Goal: Information Seeking & Learning: Learn about a topic

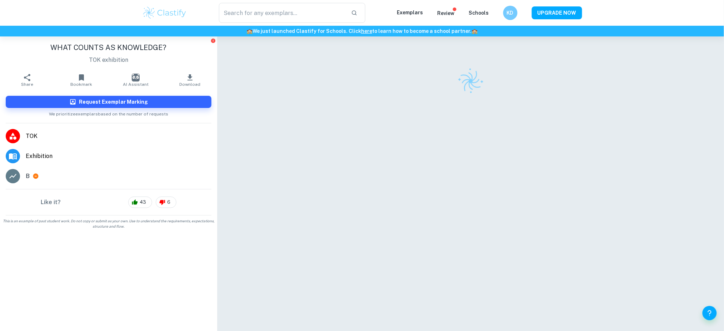
click at [166, 14] on img at bounding box center [164, 13] width 45 height 14
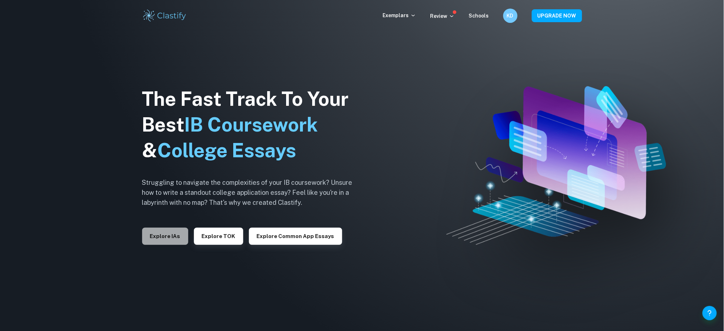
click at [161, 234] on button "Explore IAs" at bounding box center [165, 235] width 46 height 17
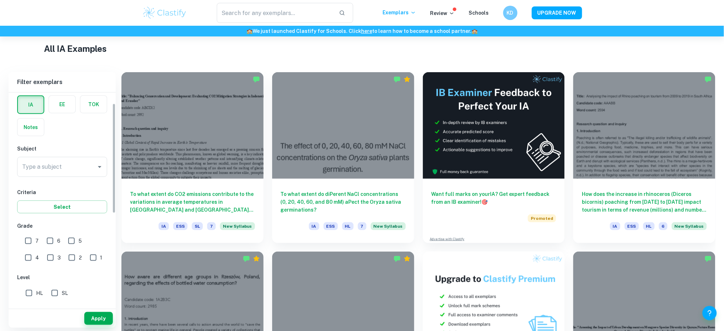
scroll to position [31, 0]
click at [76, 174] on div "Type a subject" at bounding box center [62, 166] width 90 height 20
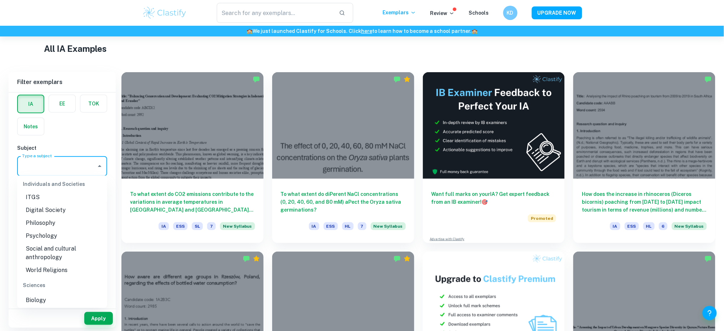
scroll to position [779, 0]
click at [39, 235] on li "Psychology" at bounding box center [62, 241] width 90 height 13
type input "Psychology"
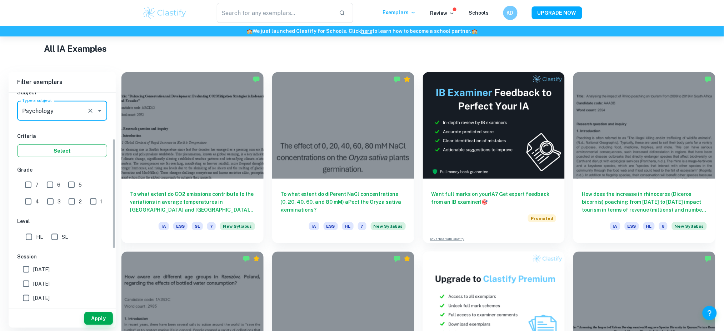
scroll to position [89, 0]
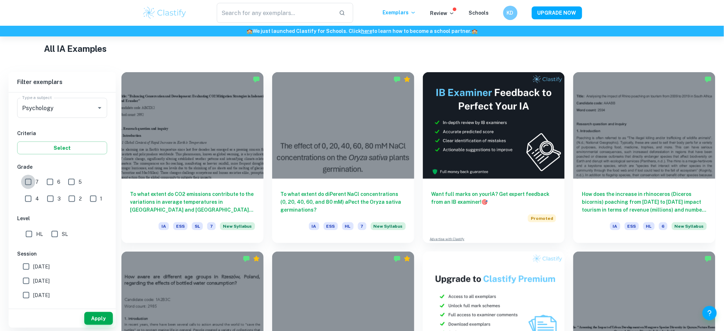
click at [27, 180] on input "7" at bounding box center [28, 182] width 14 height 14
checkbox input "true"
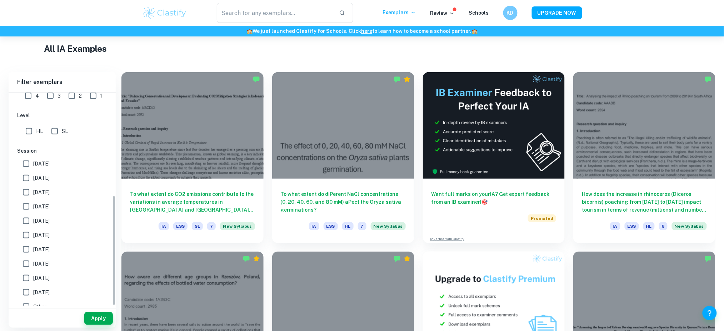
scroll to position [199, 0]
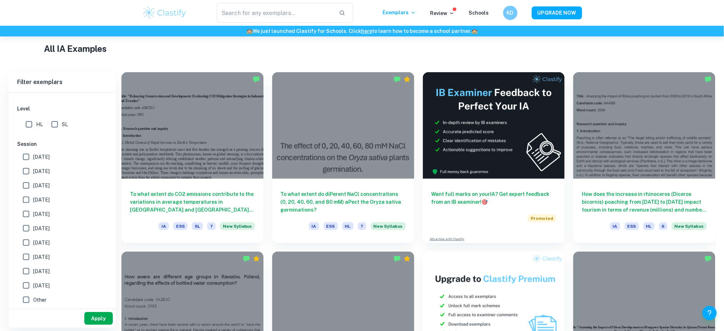
click at [89, 322] on button "Apply" at bounding box center [98, 318] width 29 height 13
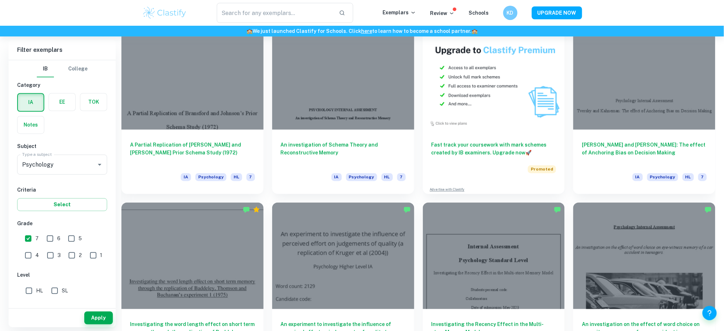
scroll to position [397, 0]
click at [324, 111] on div at bounding box center [343, 74] width 142 height 106
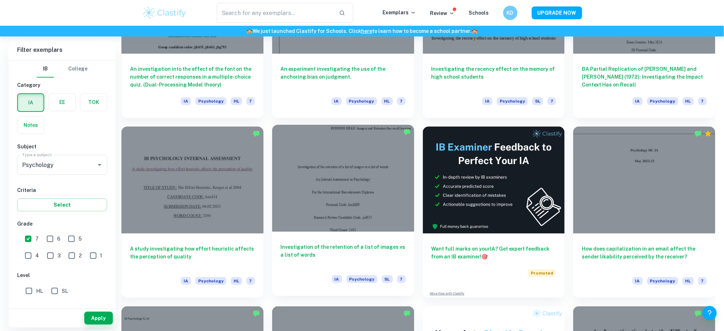
scroll to position [834, 0]
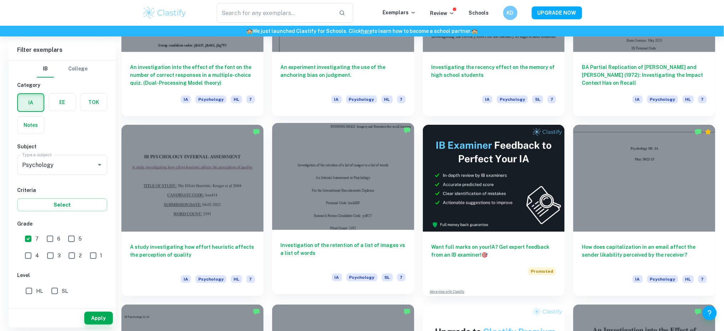
click at [360, 225] on div at bounding box center [343, 176] width 142 height 106
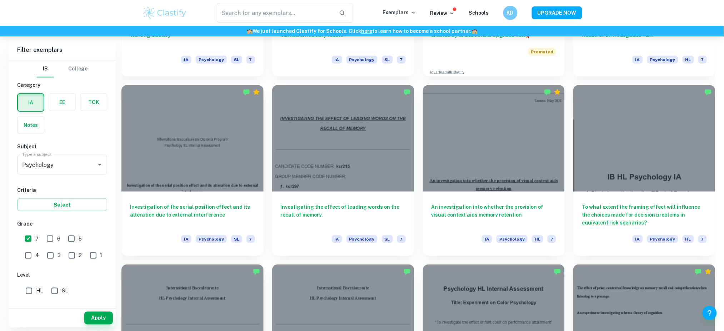
scroll to position [1232, 0]
click at [367, 162] on div at bounding box center [343, 136] width 142 height 106
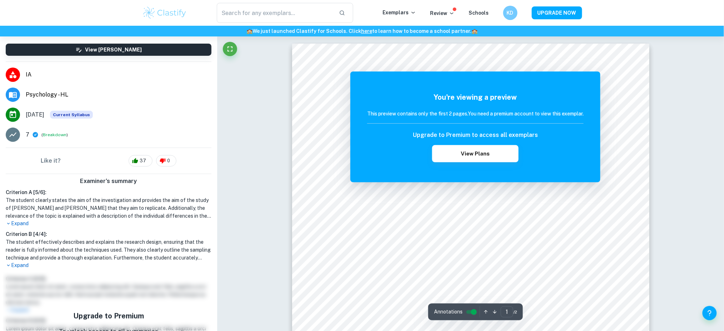
scroll to position [55, 0]
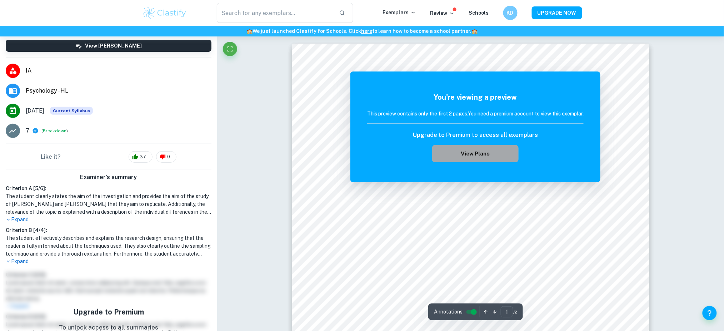
click at [473, 149] on button "View Plans" at bounding box center [475, 153] width 86 height 17
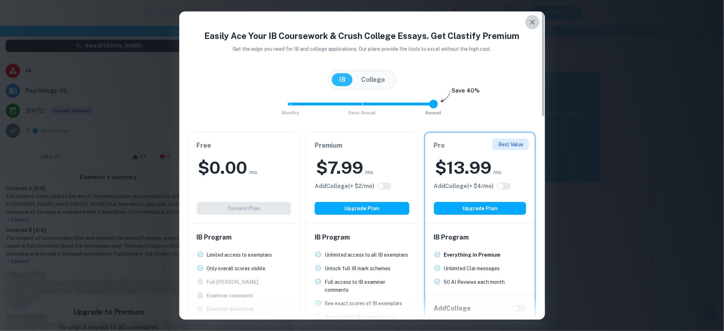
click at [530, 27] on button "button" at bounding box center [532, 22] width 14 height 14
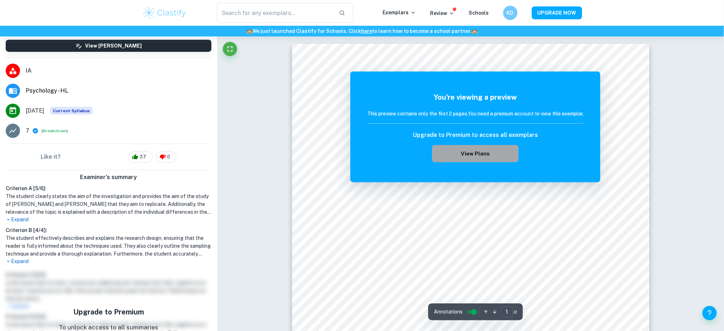
click at [480, 147] on button "View Plans" at bounding box center [475, 153] width 86 height 17
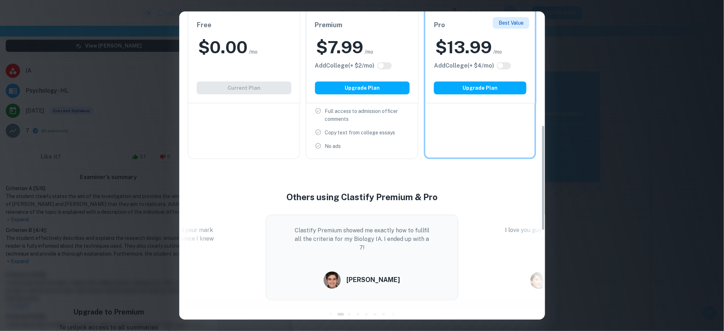
scroll to position [331, 0]
click at [622, 159] on div "Easily Ace Your IB Coursework & Crush College Essays. Get Clastify Premium Get …" at bounding box center [362, 165] width 724 height 331
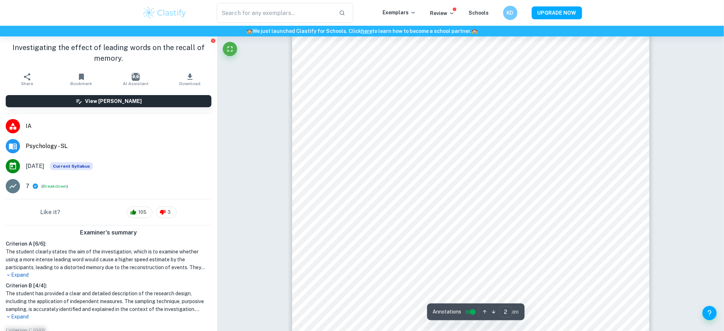
scroll to position [556, 0]
click at [21, 316] on p "Expand" at bounding box center [109, 316] width 206 height 7
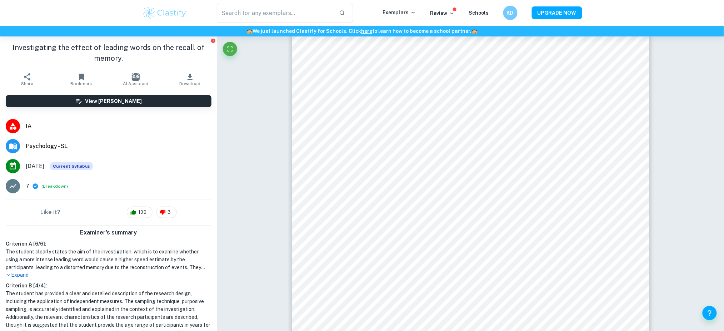
click at [20, 278] on p "Expand" at bounding box center [109, 274] width 206 height 7
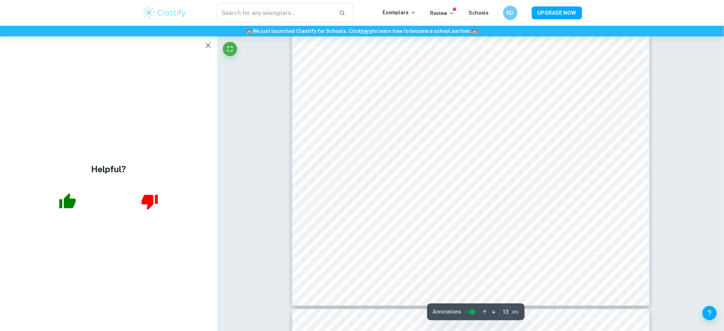
scroll to position [5961, 0]
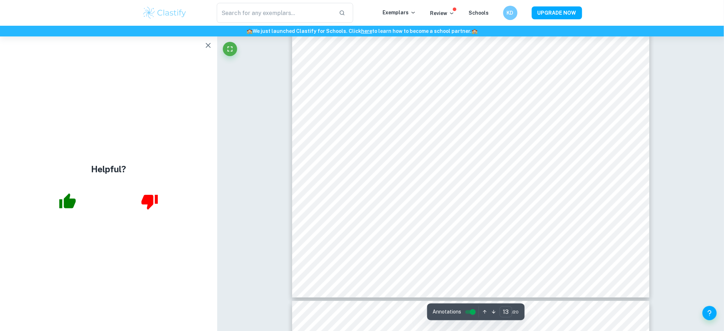
type input "14"
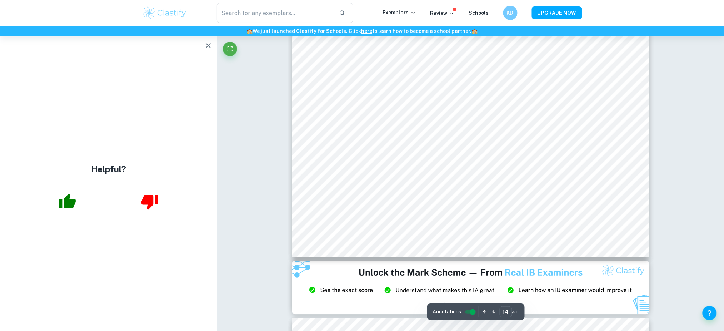
scroll to position [6475, 0]
